Goal: Task Accomplishment & Management: Complete application form

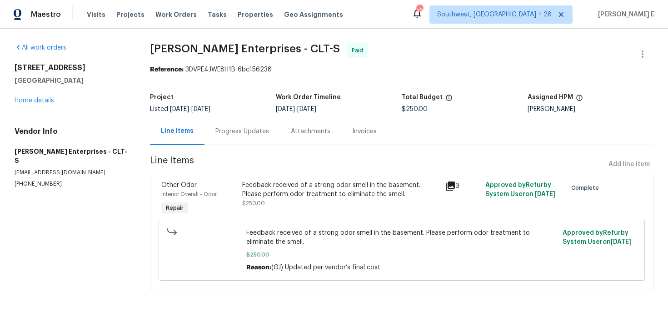
click at [250, 140] on div "Progress Updates" at bounding box center [241, 131] width 75 height 27
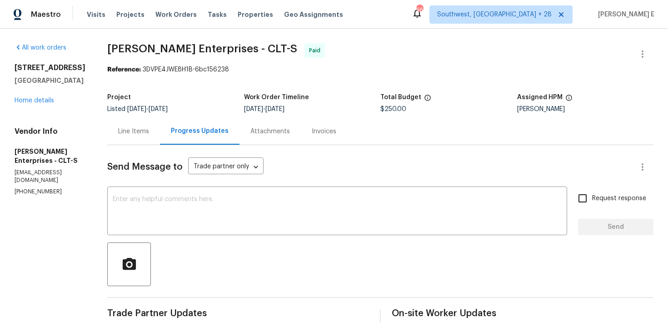
click at [138, 134] on div "Line Items" at bounding box center [133, 131] width 53 height 27
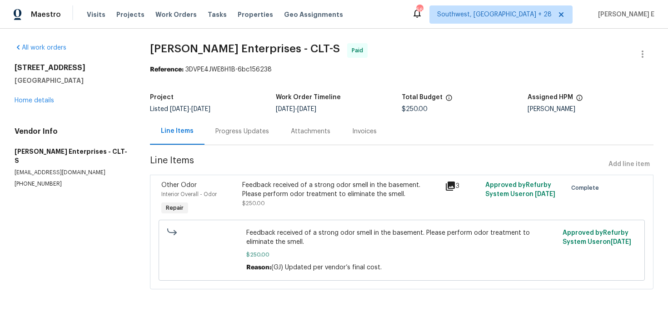
click at [279, 196] on div "Feedback received of a strong odor smell in the basement. Please perform odor t…" at bounding box center [340, 189] width 197 height 18
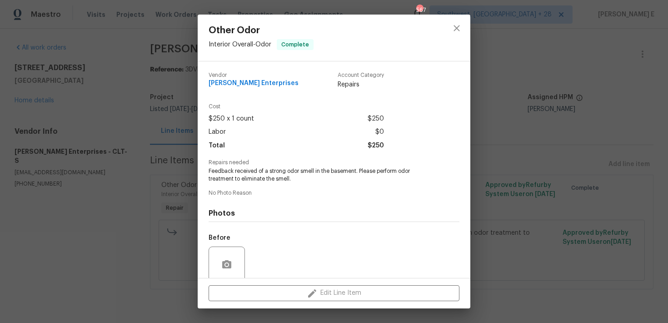
scroll to position [73, 0]
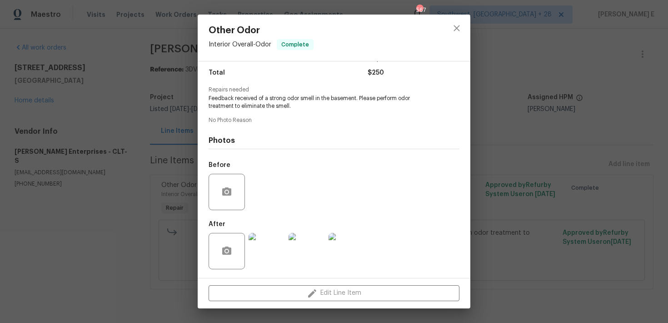
click at [286, 237] on div at bounding box center [267, 250] width 40 height 47
click at [476, 237] on div "Other Odor Interior Overall - Odor Complete Vendor Nordman Enterprises Account …" at bounding box center [334, 161] width 668 height 323
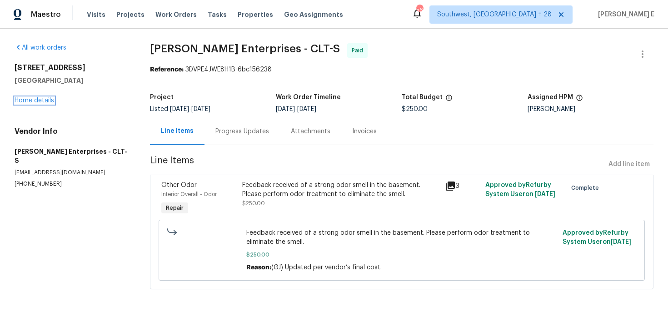
click at [45, 100] on link "Home details" at bounding box center [35, 100] width 40 height 6
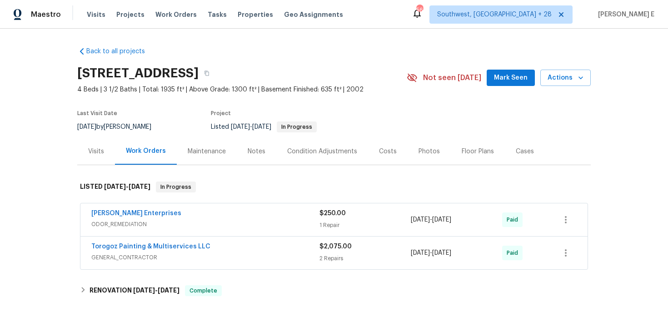
click at [135, 226] on span "ODOR_REMEDIATION" at bounding box center [205, 223] width 228 height 9
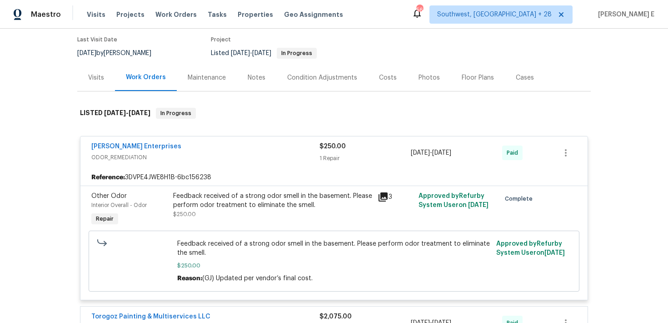
scroll to position [90, 0]
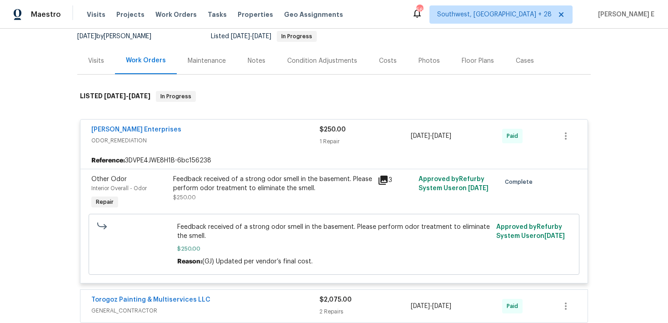
click at [240, 184] on div "Feedback received of a strong odor smell in the basement. Please perform odor t…" at bounding box center [272, 183] width 199 height 18
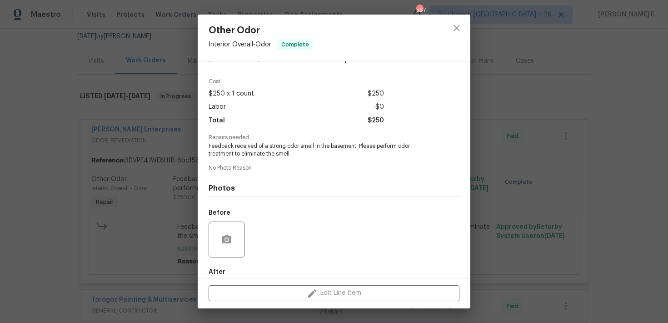
scroll to position [73, 0]
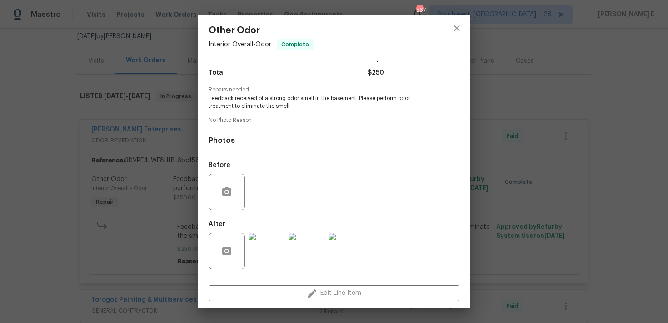
click at [310, 245] on img at bounding box center [307, 251] width 36 height 36
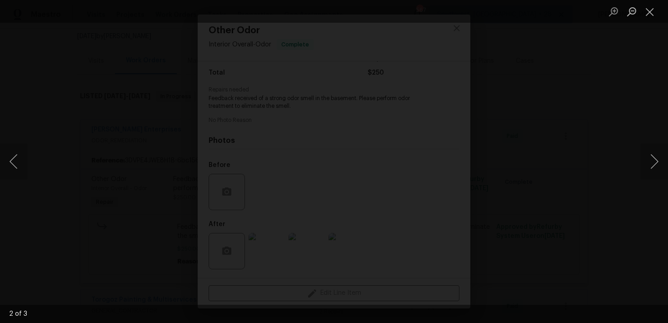
click at [596, 145] on img "Lightbox" at bounding box center [39, 327] width 2737 height 1322
click at [566, 132] on img "Lightbox" at bounding box center [191, 327] width 2737 height 1322
click at [587, 100] on div "Lightbox" at bounding box center [334, 161] width 668 height 323
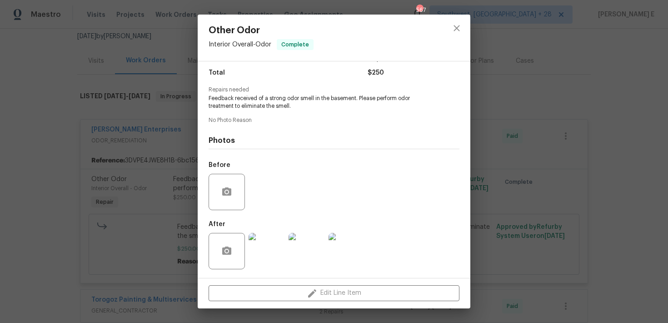
click at [520, 120] on div "Other Odor Interior Overall - Odor Complete Vendor Nordman Enterprises Account …" at bounding box center [334, 161] width 668 height 323
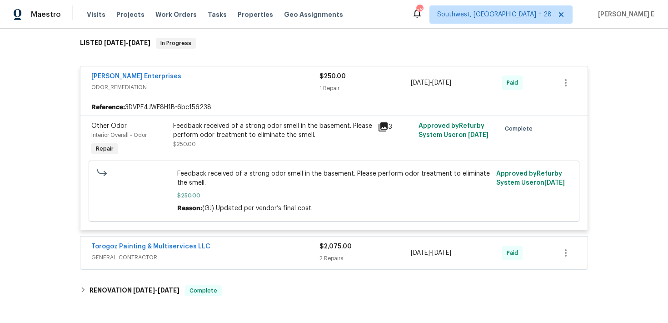
scroll to position [145, 0]
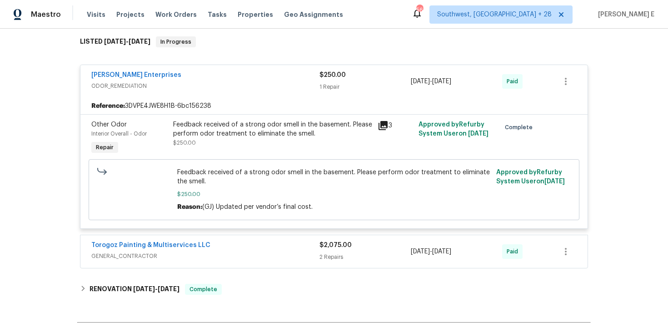
click at [250, 135] on div "Feedback received of a strong odor smell in the basement. Please perform odor t…" at bounding box center [272, 129] width 199 height 18
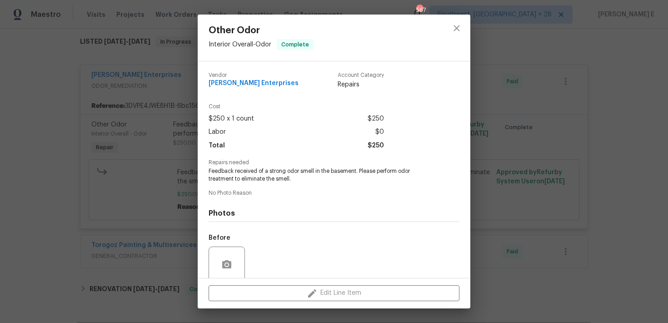
scroll to position [73, 0]
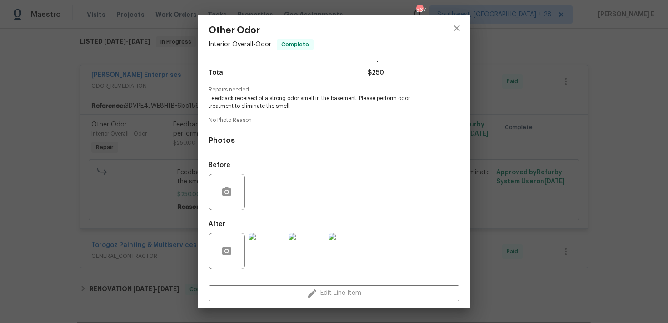
click at [266, 237] on img at bounding box center [267, 251] width 36 height 36
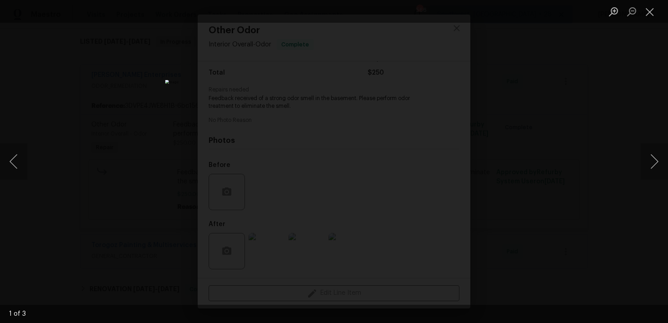
click at [540, 198] on div "Lightbox" at bounding box center [334, 161] width 668 height 323
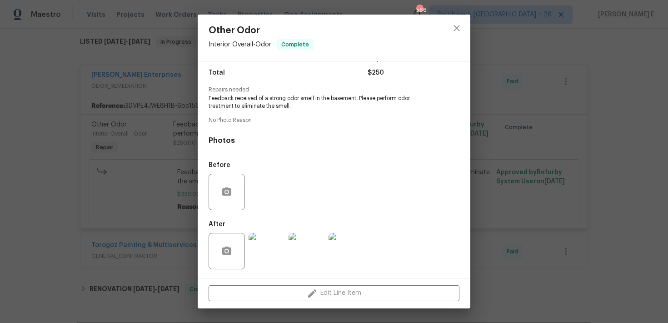
click at [539, 163] on div "Other Odor Interior Overall - Odor Complete Vendor Nordman Enterprises Account …" at bounding box center [334, 161] width 668 height 323
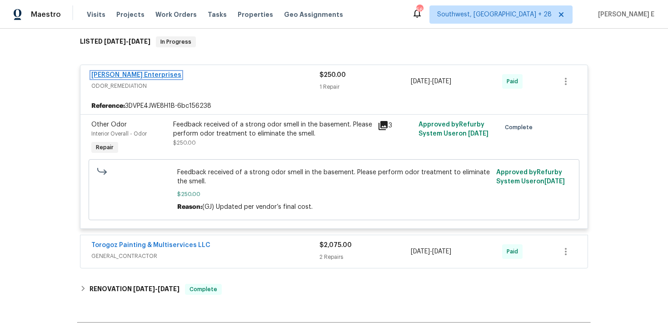
click at [146, 74] on link "Nordman Enterprises" at bounding box center [136, 75] width 90 height 6
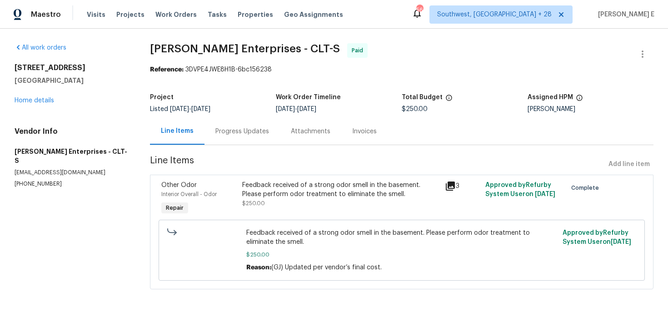
click at [247, 134] on div "Progress Updates" at bounding box center [242, 131] width 54 height 9
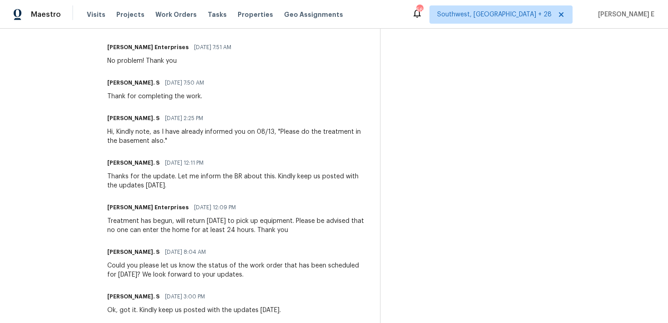
scroll to position [317, 0]
drag, startPoint x: 93, startPoint y: 62, endPoint x: 174, endPoint y: 76, distance: 82.5
click at [175, 76] on div "All work orders 3107 Falling Rock Ct Charlotte, NC 28213 Home details Vendor In…" at bounding box center [334, 217] width 668 height 1012
drag, startPoint x: 201, startPoint y: 102, endPoint x: 120, endPoint y: 86, distance: 82.0
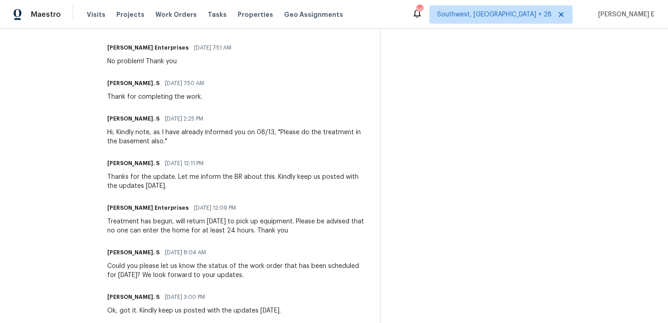
click at [203, 91] on div "Glory Joyce. S 08/21/2025 7:50 AM Thank for completing the work." at bounding box center [238, 89] width 262 height 25
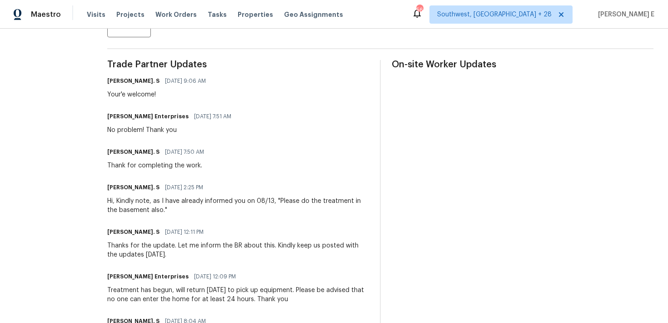
scroll to position [0, 0]
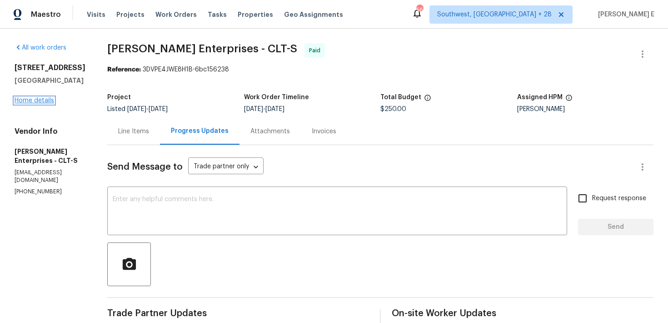
click at [48, 104] on link "Home details" at bounding box center [35, 100] width 40 height 6
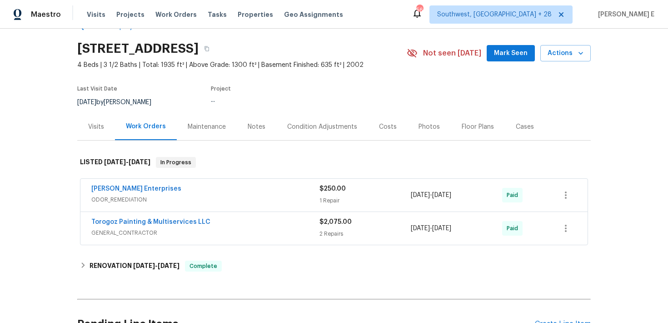
scroll to position [34, 0]
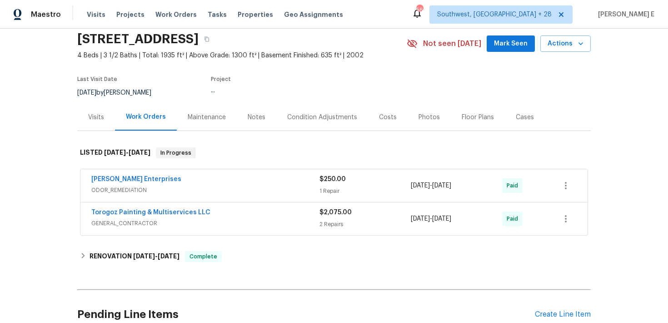
click at [180, 184] on div "Nordman Enterprises" at bounding box center [205, 179] width 228 height 11
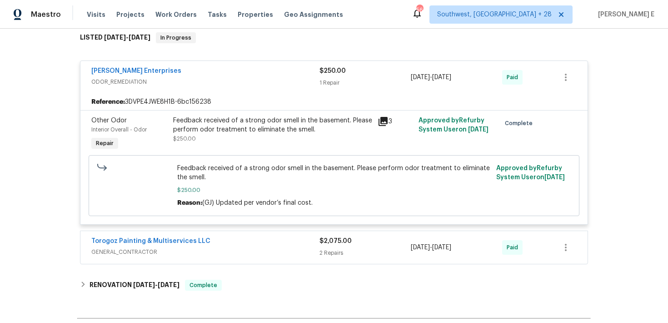
scroll to position [152, 0]
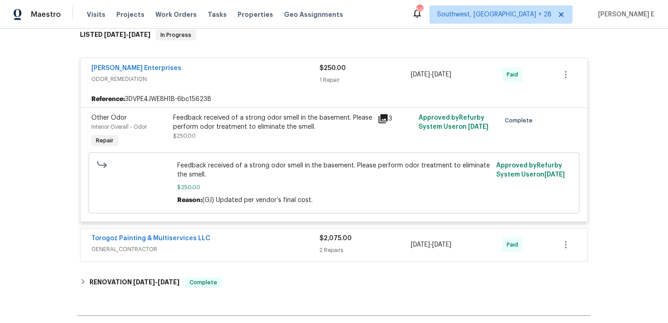
click at [350, 116] on div "Feedback received of a strong odor smell in the basement. Please perform odor t…" at bounding box center [272, 122] width 199 height 18
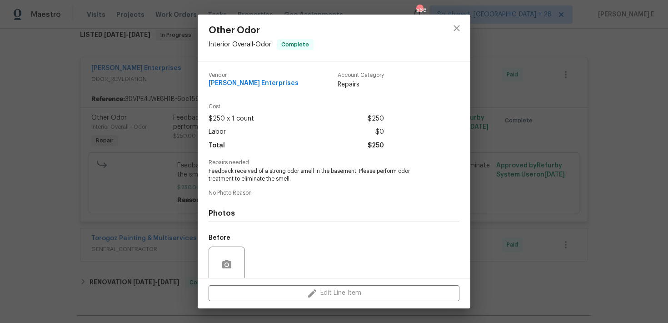
click at [169, 194] on div "Other Odor Interior Overall - Odor Complete Vendor Nordman Enterprises Account …" at bounding box center [334, 161] width 668 height 323
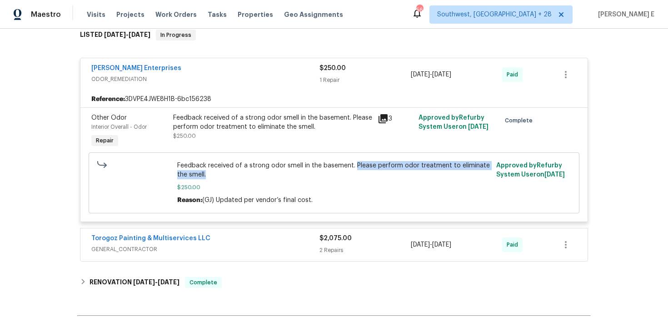
drag, startPoint x: 354, startPoint y: 164, endPoint x: 357, endPoint y: 174, distance: 11.2
click at [357, 174] on span "Feedback received of a strong odor smell in the basement. Please perform odor t…" at bounding box center [334, 170] width 314 height 18
copy span "Please perform odor treatment to eliminate the smell."
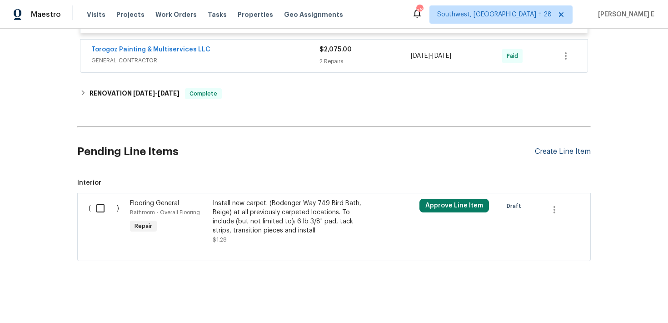
click at [554, 151] on div "Create Line Item" at bounding box center [563, 151] width 56 height 9
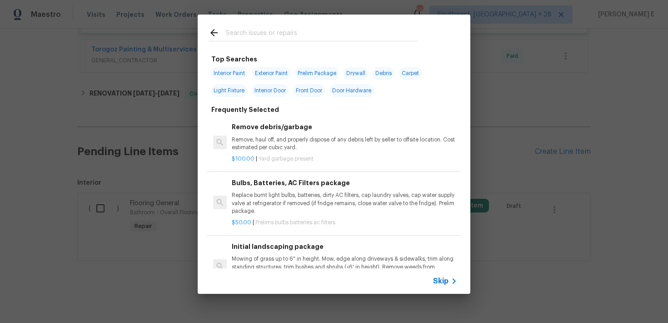
click at [263, 32] on input "text" at bounding box center [322, 34] width 193 height 14
type input "odor"
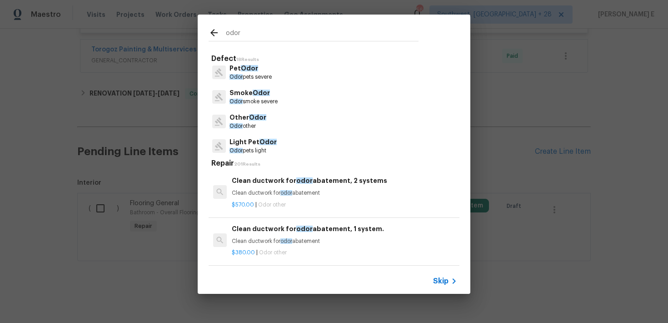
scroll to position [5, 0]
click at [252, 100] on p "Odor smoke severe" at bounding box center [253, 101] width 48 height 8
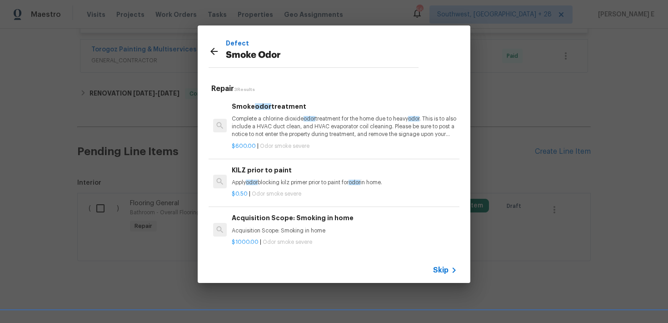
scroll to position [1, 0]
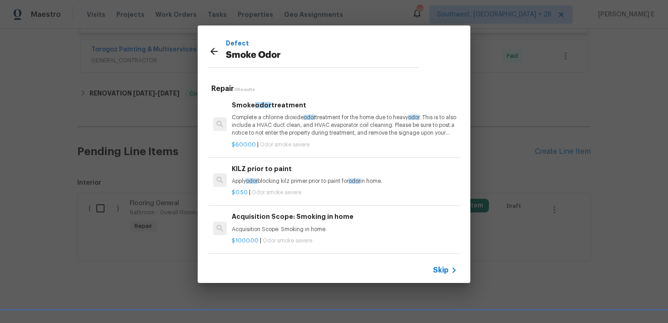
click at [295, 128] on p "Complete a chlorine dioxide odor treatment for the home due to heavy odor . Thi…" at bounding box center [344, 125] width 225 height 23
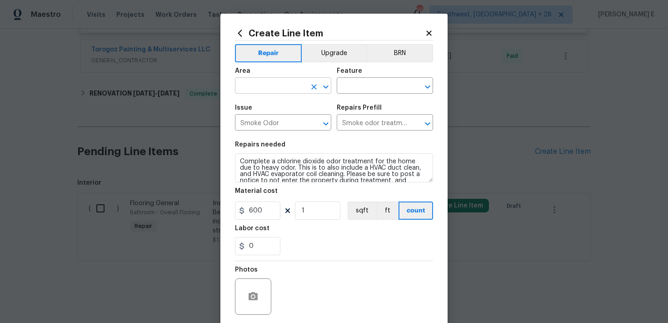
click at [295, 88] on input "text" at bounding box center [270, 87] width 71 height 14
type input "Unfinished basement"
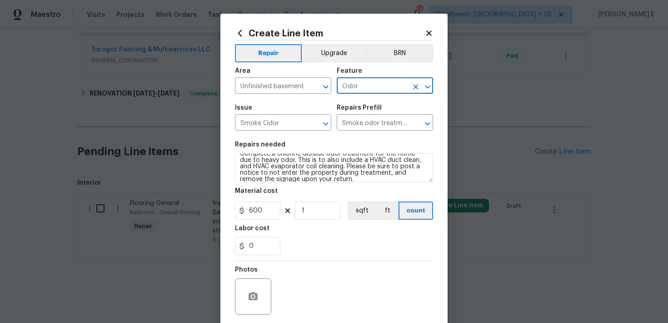
scroll to position [9, 0]
type input "Odor"
click at [267, 182] on textarea "Complete a chlorine dioxide odor treatment for the home due to heavy odor. This…" at bounding box center [334, 167] width 198 height 29
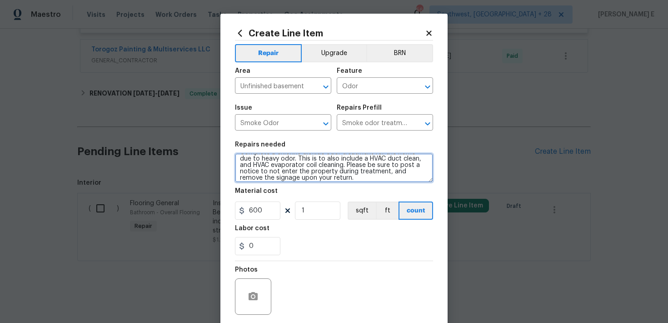
paste textarea "Please perform odor treatment to eliminate the smell"
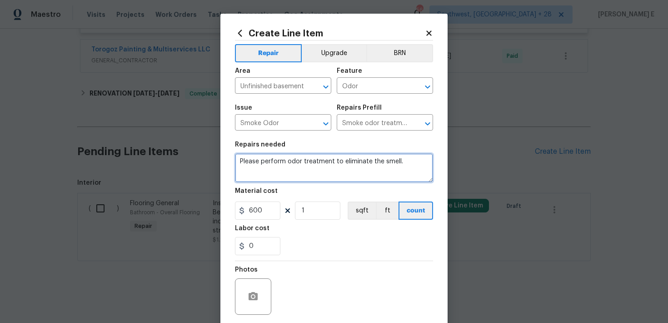
scroll to position [0, 0]
drag, startPoint x: 331, startPoint y: 160, endPoint x: 339, endPoint y: 192, distance: 33.2
click at [332, 164] on textarea "Please perform odor treatment to eliminate the smell." at bounding box center [334, 167] width 198 height 29
click at [242, 160] on textarea "Please perform odor treatment in the basement to eliminate the smell." at bounding box center [334, 167] width 198 height 29
type textarea "Rework: Please perform odor treatment in the basement to eliminate the smell."
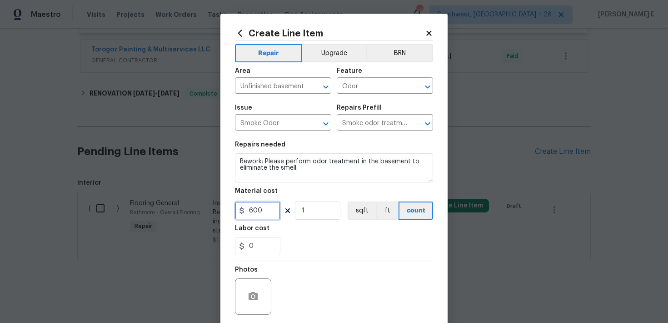
click at [253, 208] on input "600" at bounding box center [257, 210] width 45 height 18
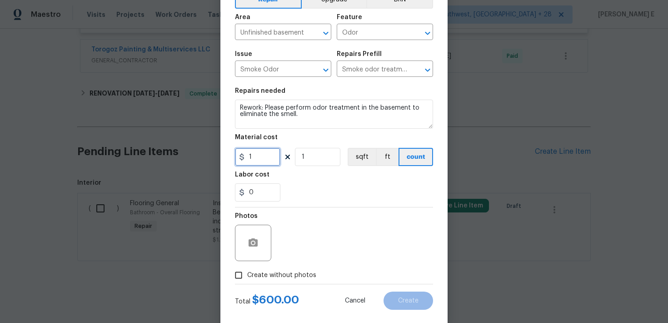
scroll to position [69, 0]
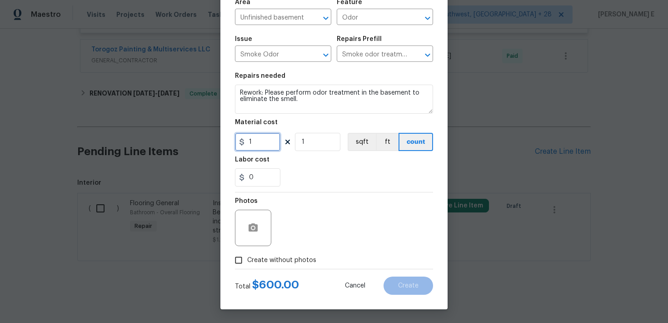
type input "1"
click at [249, 256] on span "Create without photos" at bounding box center [281, 260] width 69 height 10
click at [247, 256] on input "Create without photos" at bounding box center [238, 259] width 17 height 17
checkbox input "true"
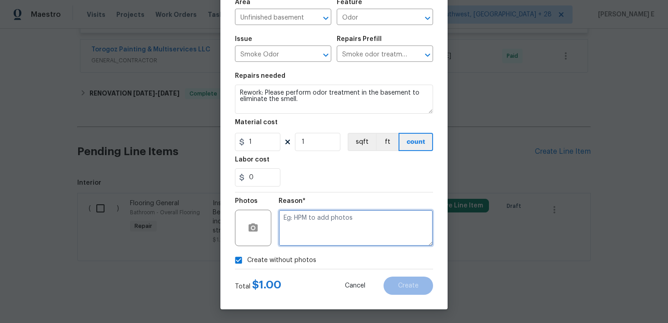
click at [309, 225] on textarea at bounding box center [356, 227] width 155 height 36
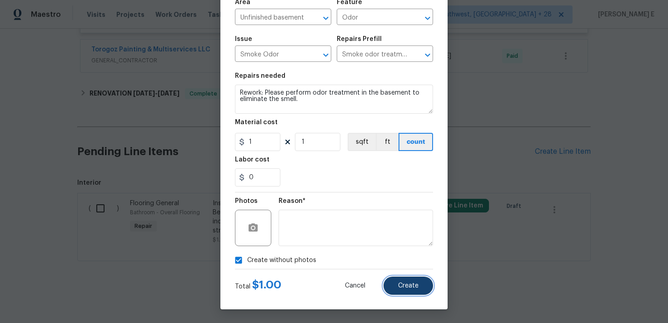
click at [407, 285] on span "Create" at bounding box center [408, 285] width 20 height 7
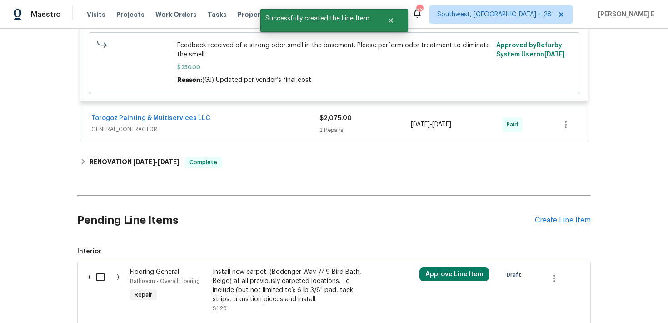
scroll to position [434, 0]
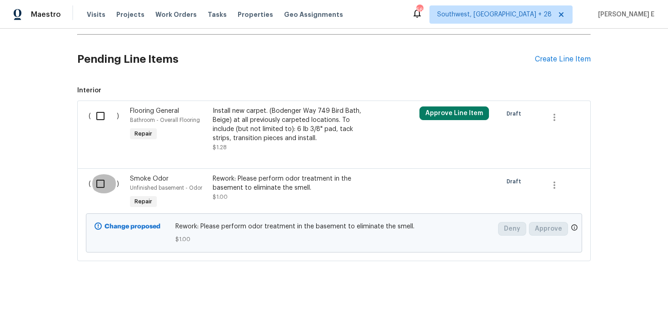
click at [102, 182] on input "checkbox" at bounding box center [104, 183] width 26 height 19
checkbox input "true"
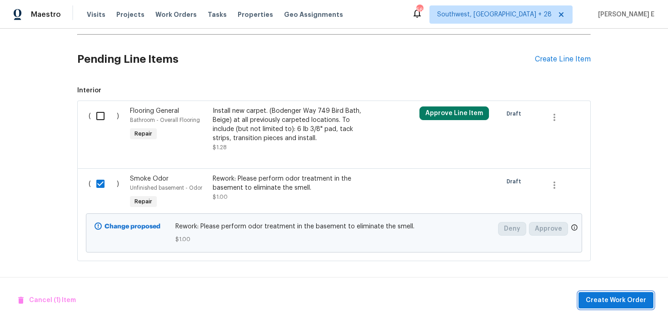
click at [610, 301] on span "Create Work Order" at bounding box center [616, 299] width 60 height 11
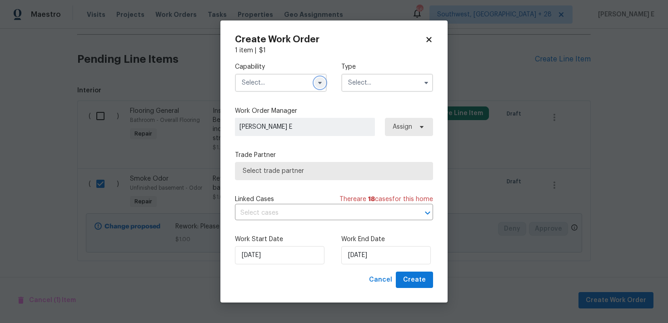
click at [323, 85] on icon "button" at bounding box center [319, 82] width 7 height 7
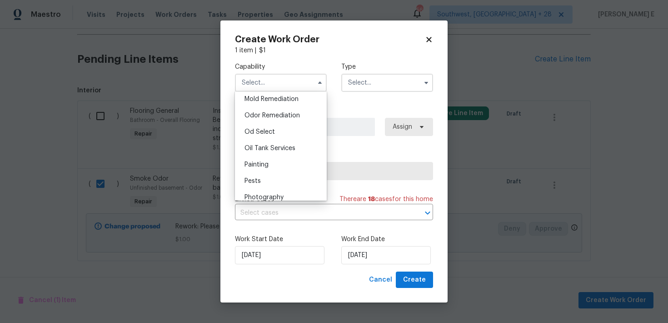
scroll to position [699, 0]
click at [295, 110] on div "Odor Remediation" at bounding box center [280, 117] width 87 height 16
type input "Odor Remediation"
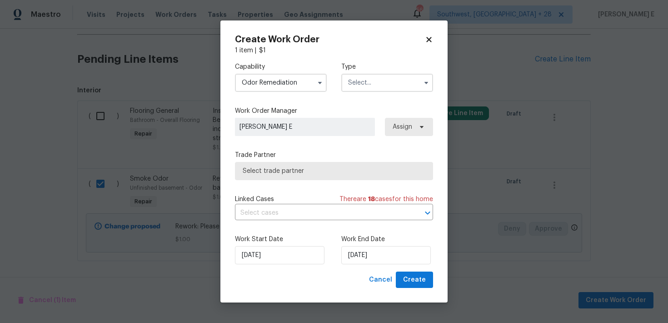
click at [354, 83] on input "text" at bounding box center [387, 83] width 92 height 18
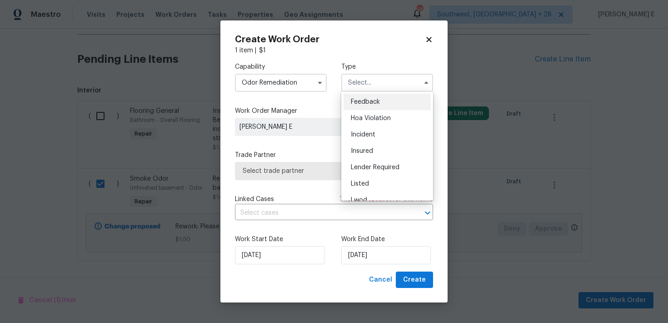
click at [353, 99] on span "Feedback" at bounding box center [365, 102] width 29 height 6
type input "Feedback"
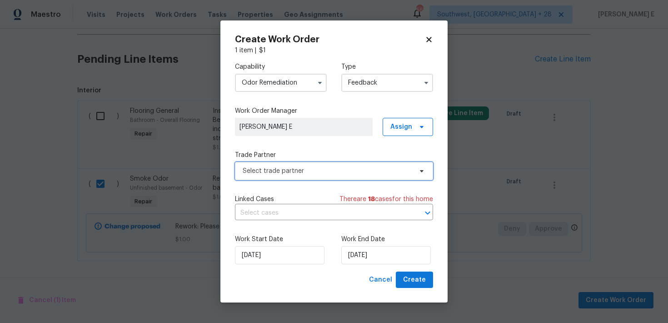
click at [263, 167] on span "Select trade partner" at bounding box center [327, 170] width 169 height 9
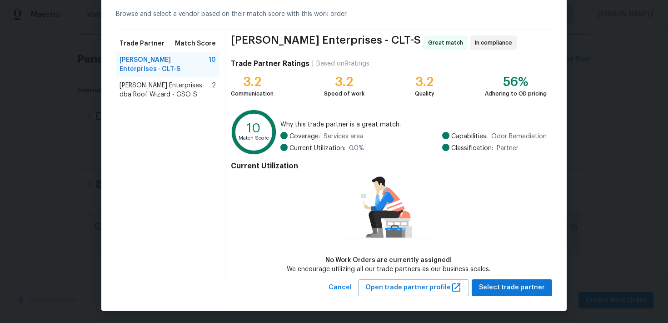
scroll to position [41, 0]
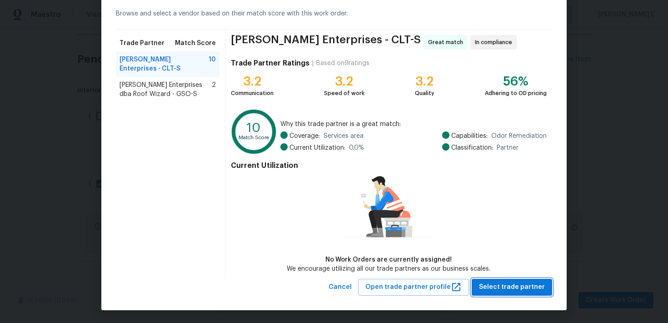
click at [494, 282] on span "Select trade partner" at bounding box center [512, 286] width 66 height 11
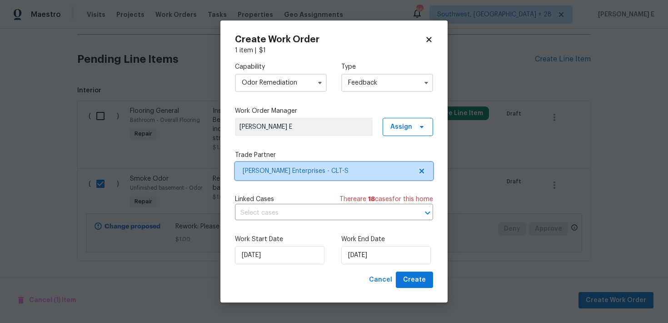
scroll to position [0, 0]
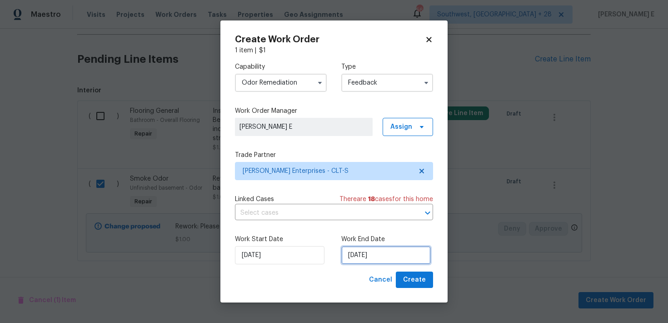
click at [393, 258] on input "30/09/2025" at bounding box center [386, 255] width 90 height 18
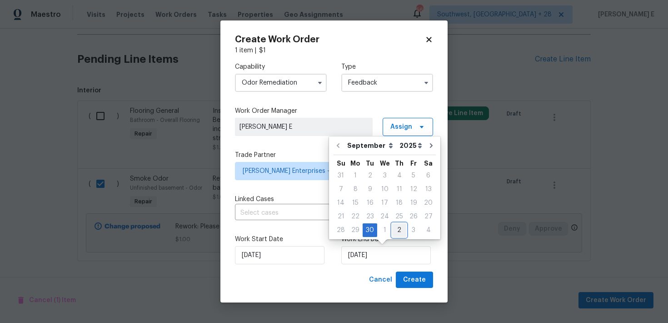
click at [398, 230] on div "2" at bounding box center [399, 230] width 14 height 13
type input "02/10/2025"
select select "9"
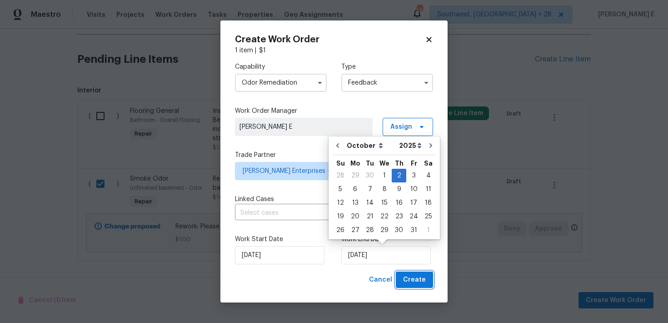
click at [417, 272] on button "Create" at bounding box center [414, 279] width 37 height 17
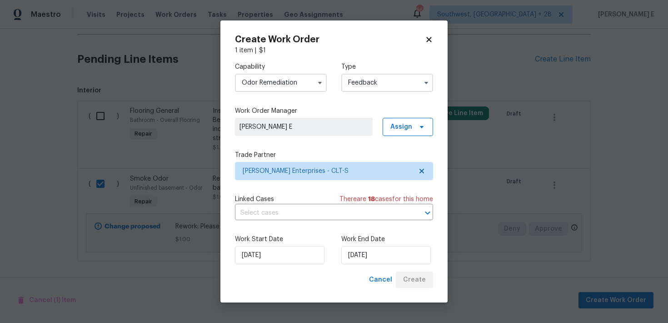
checkbox input "false"
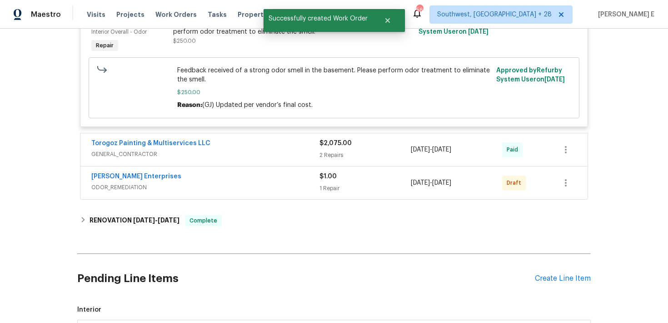
scroll to position [253, 0]
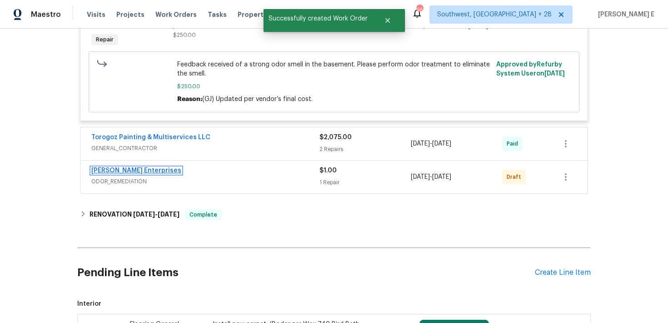
click at [130, 168] on link "Nordman Enterprises" at bounding box center [136, 170] width 90 height 6
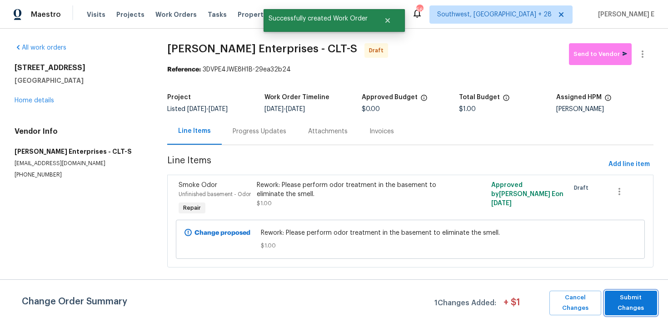
click at [630, 301] on span "Submit Changes" at bounding box center [630, 302] width 43 height 21
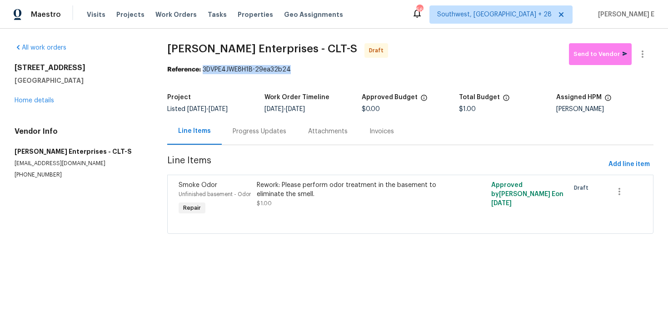
drag, startPoint x: 205, startPoint y: 69, endPoint x: 324, endPoint y: 69, distance: 118.6
click at [324, 69] on div "Reference: 3DVPE4JWE8H1B-29ea32b24" at bounding box center [410, 69] width 486 height 9
copy div "3DVPE4JWE8H1B-29ea32b24"
click at [262, 142] on div "Progress Updates" at bounding box center [259, 131] width 75 height 27
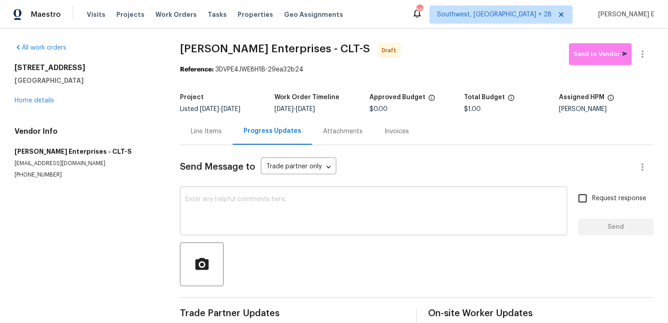
click at [236, 199] on textarea at bounding box center [373, 212] width 376 height 32
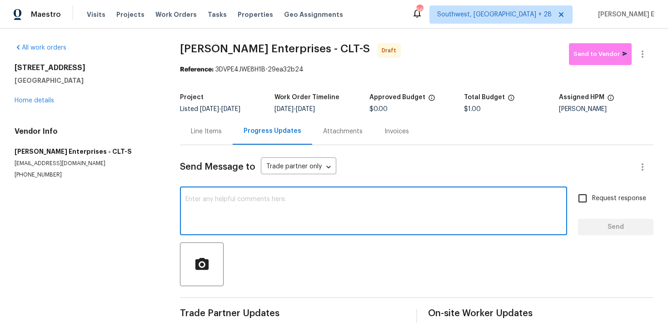
paste textarea "Hi this is Keerthana with Opendoor. I’m confirming you received the WO for the …"
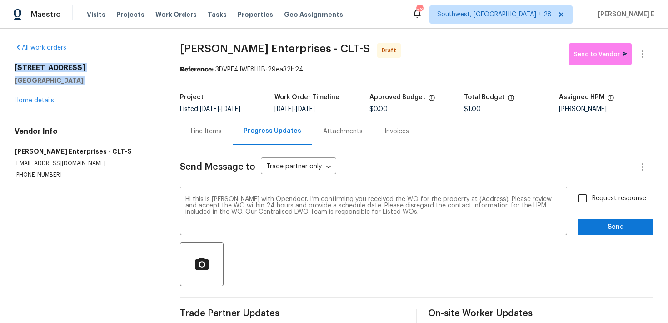
drag, startPoint x: 16, startPoint y: 65, endPoint x: 91, endPoint y: 85, distance: 78.0
click at [91, 85] on div "3107 Falling Rock Ct Charlotte, NC 28213 Home details" at bounding box center [87, 84] width 144 height 42
copy div "3107 Falling Rock Ct Charlotte, NC 28213"
click at [474, 199] on textarea "Hi this is Keerthana with Opendoor. I’m confirming you received the WO for the …" at bounding box center [373, 212] width 376 height 32
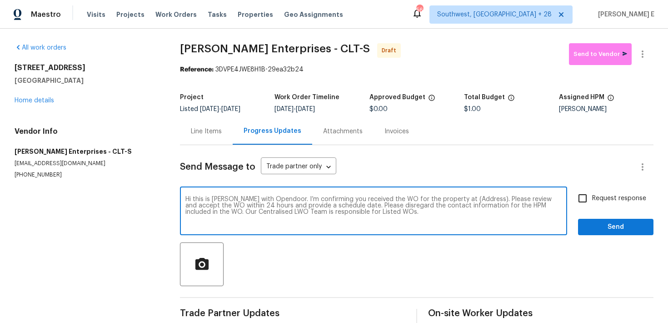
click at [474, 199] on textarea "Hi this is Keerthana with Opendoor. I’m confirming you received the WO for the …" at bounding box center [373, 212] width 376 height 32
paste textarea "3107 Falling Rock Ct Charlotte, NC 28213"
type textarea "Hi this is Keerthana with Opendoor. I’m confirming you received the WO for the …"
click at [640, 190] on label "Request response" at bounding box center [609, 198] width 73 height 19
click at [592, 190] on input "Request response" at bounding box center [582, 198] width 19 height 19
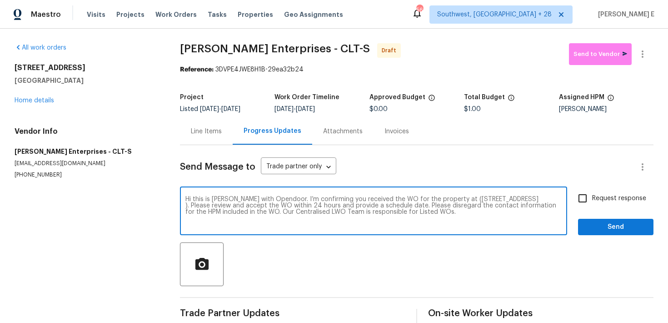
checkbox input "true"
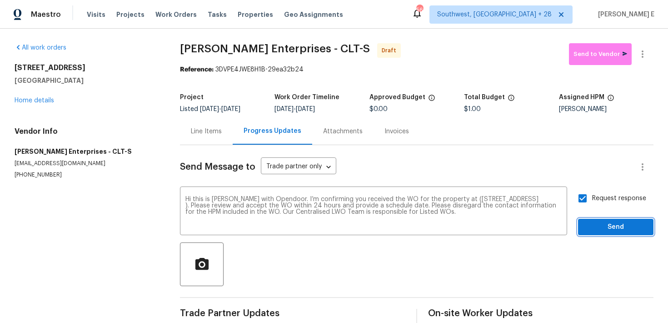
click at [635, 226] on span "Send" at bounding box center [615, 226] width 61 height 11
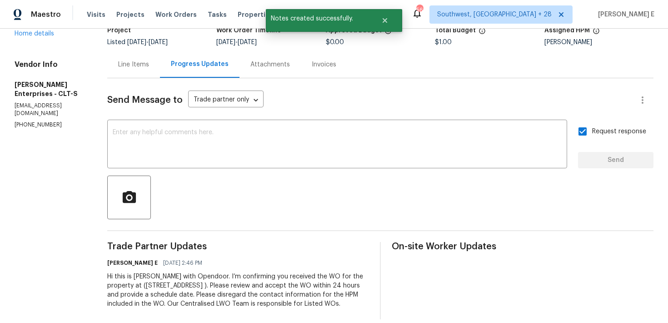
scroll to position [78, 0]
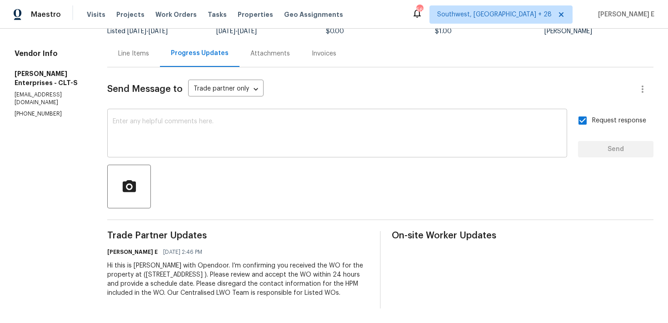
click at [387, 153] on div "x ​" at bounding box center [337, 134] width 460 height 46
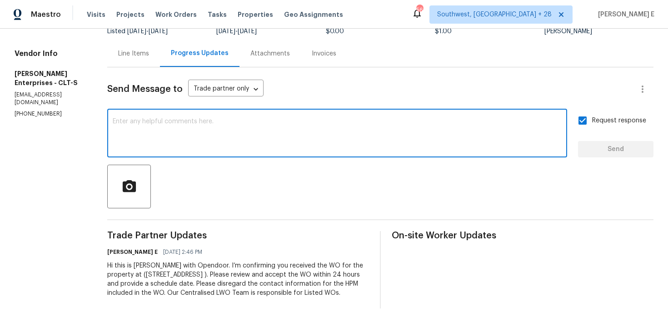
paste textarea "Attention All Work Orders must include before-photos (both close-up and wide-an…"
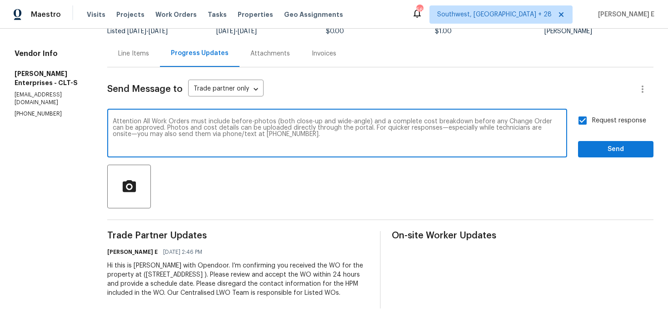
type textarea "Attention All Work Orders must include before-photos (both close-up and wide-an…"
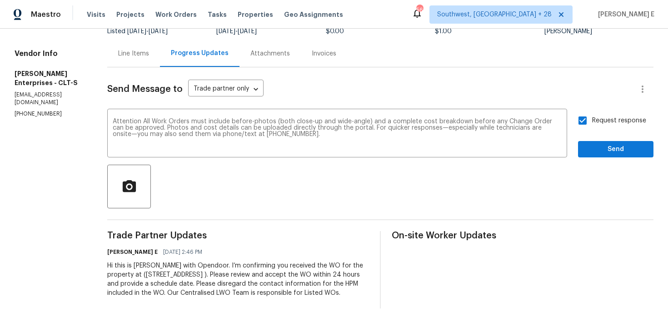
click at [653, 148] on div "All work orders 3107 Falling Rock Ct Charlotte, NC 28213 Home details Vendor In…" at bounding box center [334, 137] width 668 height 372
click at [626, 151] on span "Send" at bounding box center [615, 149] width 61 height 11
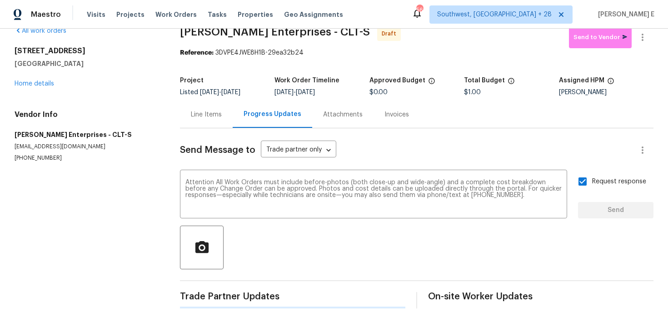
scroll to position [0, 0]
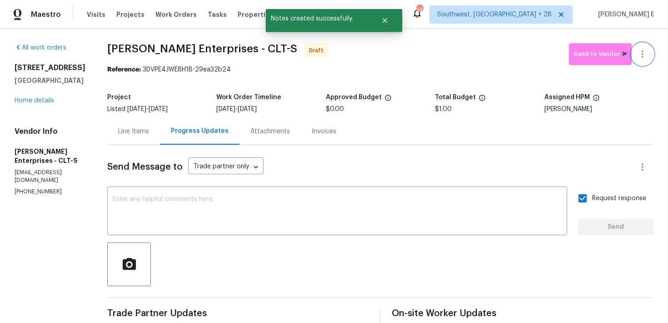
click at [648, 50] on button "button" at bounding box center [643, 54] width 22 height 22
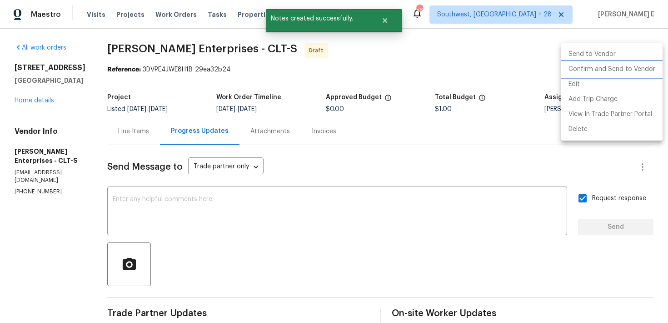
click at [613, 66] on li "Confirm and Send to Vendor" at bounding box center [611, 69] width 101 height 15
click at [424, 100] on div at bounding box center [334, 161] width 668 height 323
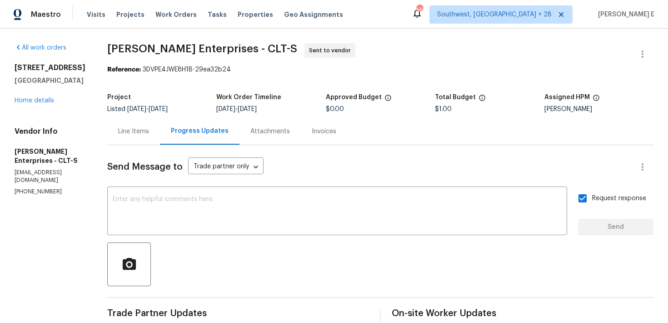
click at [119, 66] on b "Reference:" at bounding box center [124, 69] width 34 height 6
drag, startPoint x: 108, startPoint y: 49, endPoint x: 215, endPoint y: 50, distance: 107.7
click at [215, 50] on span "Nordman Enterprises - CLT-S" at bounding box center [202, 48] width 190 height 11
copy span "Nordman Enterprises"
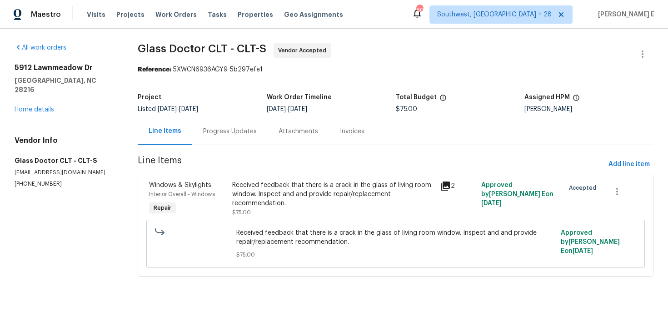
click at [245, 133] on div "Progress Updates" at bounding box center [230, 131] width 54 height 9
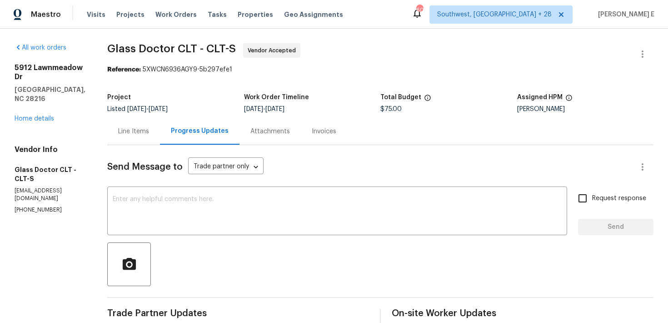
click at [126, 128] on div "Line Items" at bounding box center [133, 131] width 31 height 9
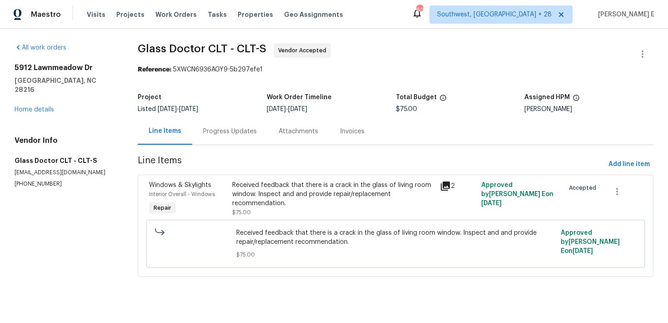
click at [245, 203] on div "Received feedback that there is a crack in the glass of living room window. Ins…" at bounding box center [333, 193] width 202 height 27
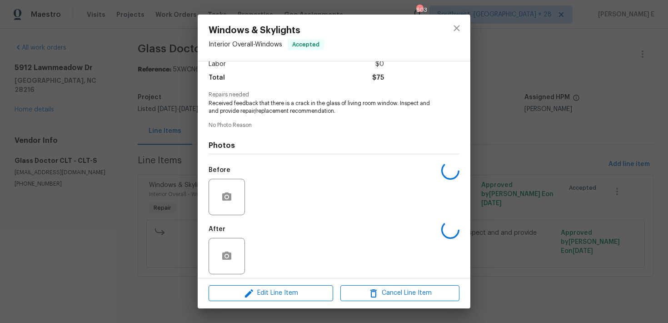
scroll to position [73, 0]
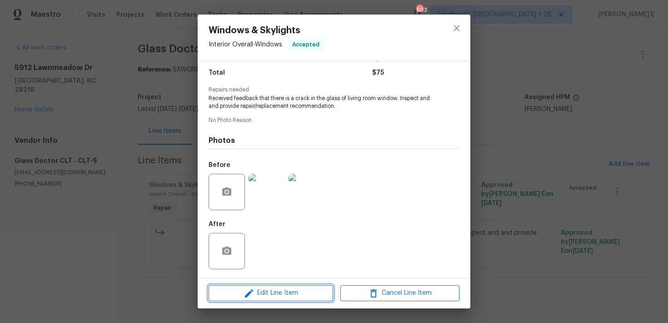
click at [269, 297] on span "Edit Line Item" at bounding box center [270, 292] width 119 height 11
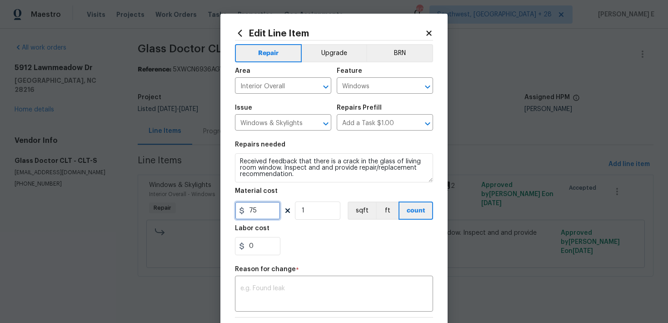
click at [251, 208] on input "75" at bounding box center [257, 210] width 45 height 18
type input "375"
click at [285, 283] on div "x ​" at bounding box center [334, 295] width 198 height 34
paste textarea "(KE) Updated cost per BR team approval."
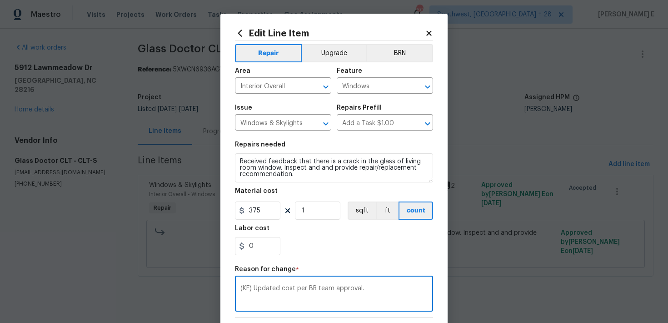
scroll to position [125, 0]
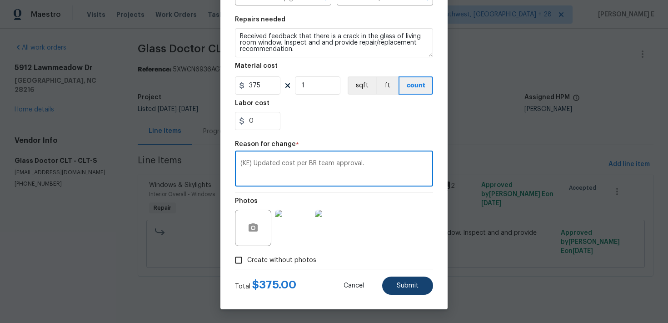
type textarea "(KE) Updated cost per BR team approval."
click at [414, 279] on button "Submit" at bounding box center [407, 285] width 51 height 18
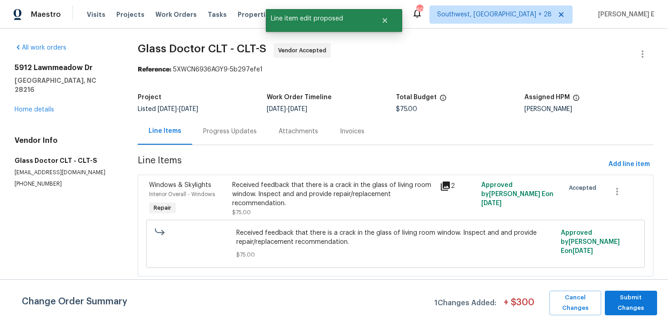
scroll to position [0, 0]
click at [622, 300] on span "Submit Changes" at bounding box center [630, 302] width 43 height 21
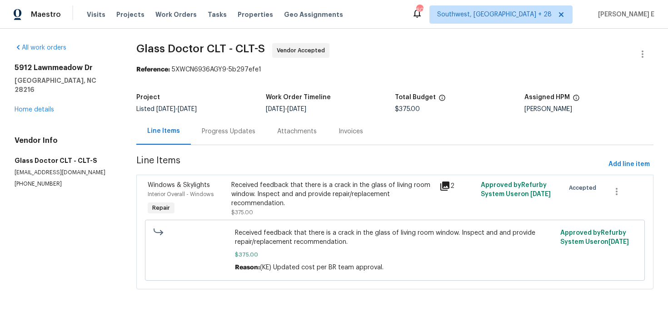
click at [203, 136] on div "Progress Updates" at bounding box center [228, 131] width 75 height 27
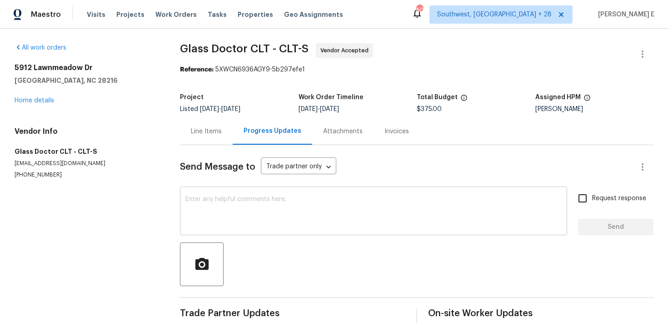
click at [237, 208] on textarea at bounding box center [373, 212] width 376 height 32
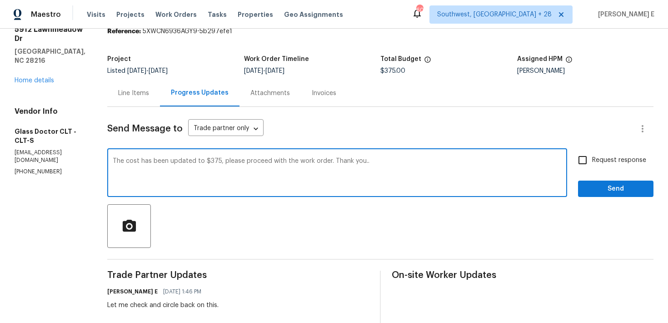
scroll to position [38, 0]
type textarea "The cost has been updated to $375, please proceed with the work order. Thank yo…"
click at [598, 161] on span "Request response" at bounding box center [619, 161] width 54 height 10
click at [592, 161] on input "Request response" at bounding box center [582, 160] width 19 height 19
checkbox input "true"
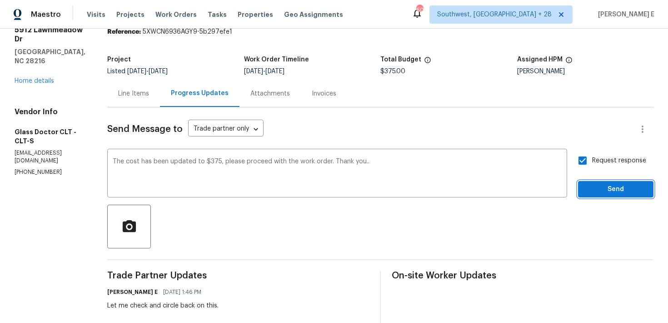
click at [594, 196] on button "Send" at bounding box center [615, 189] width 75 height 17
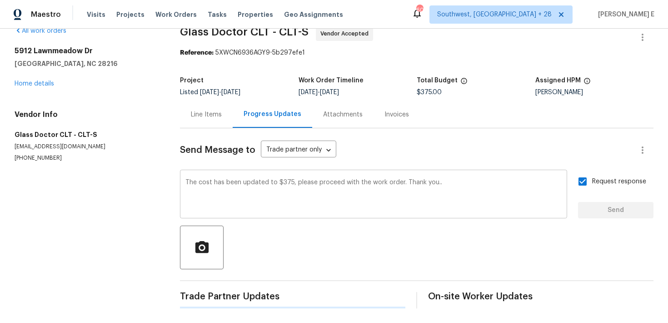
scroll to position [0, 0]
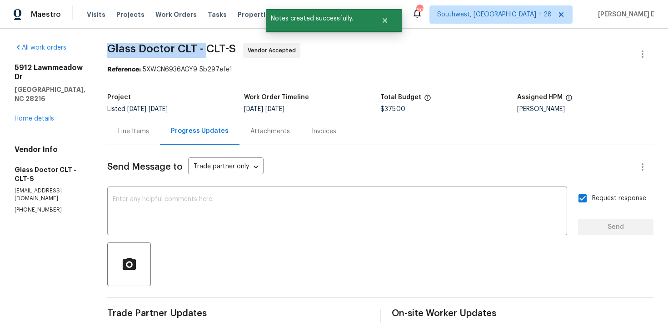
drag, startPoint x: 105, startPoint y: 50, endPoint x: 203, endPoint y: 49, distance: 98.6
click at [203, 49] on span "Glass Doctor CLT - CLT-S" at bounding box center [171, 48] width 129 height 11
copy span "Glass Doctor CLT -"
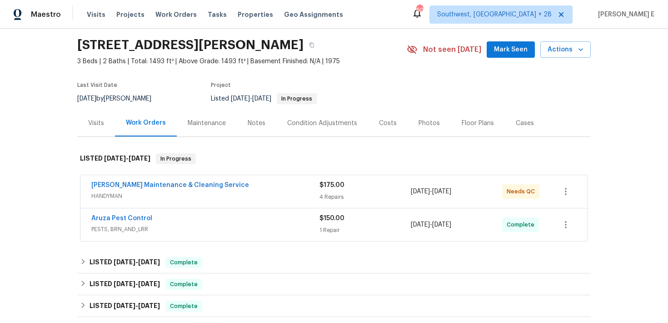
scroll to position [31, 0]
